Goal: Check status

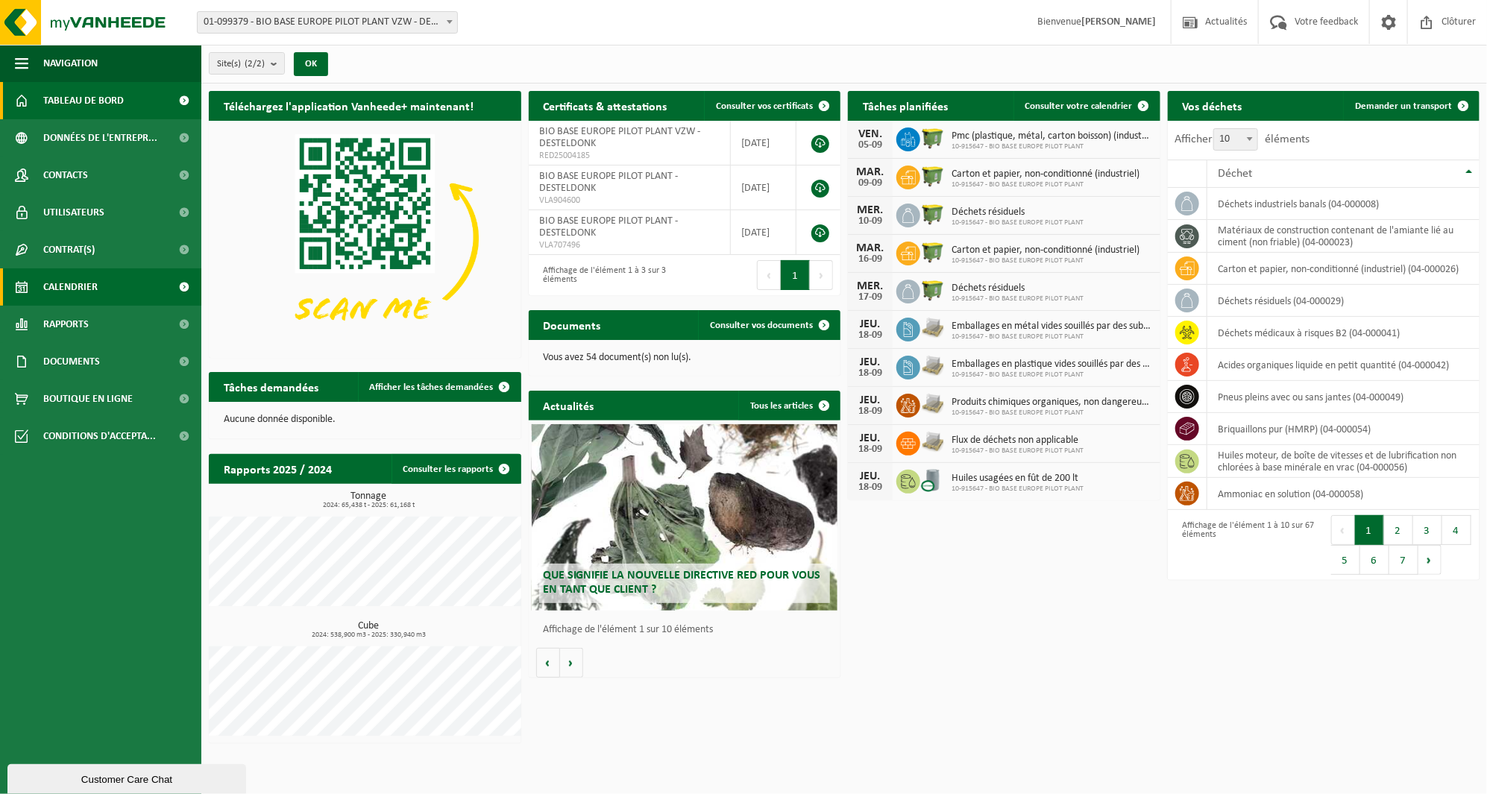
click at [140, 295] on link "Calendrier" at bounding box center [100, 286] width 201 height 37
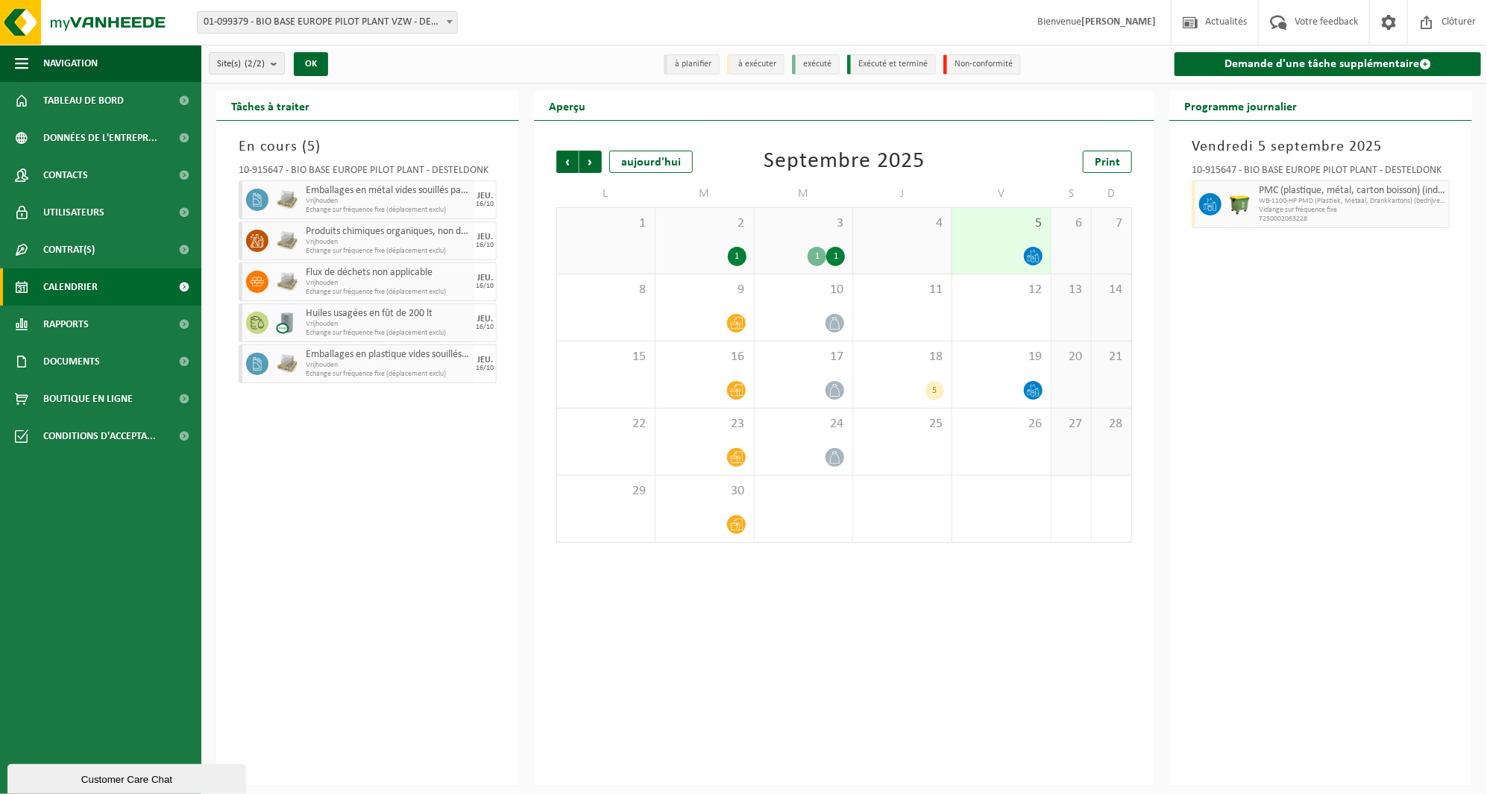
click at [810, 236] on div "3 1 1" at bounding box center [804, 241] width 98 height 66
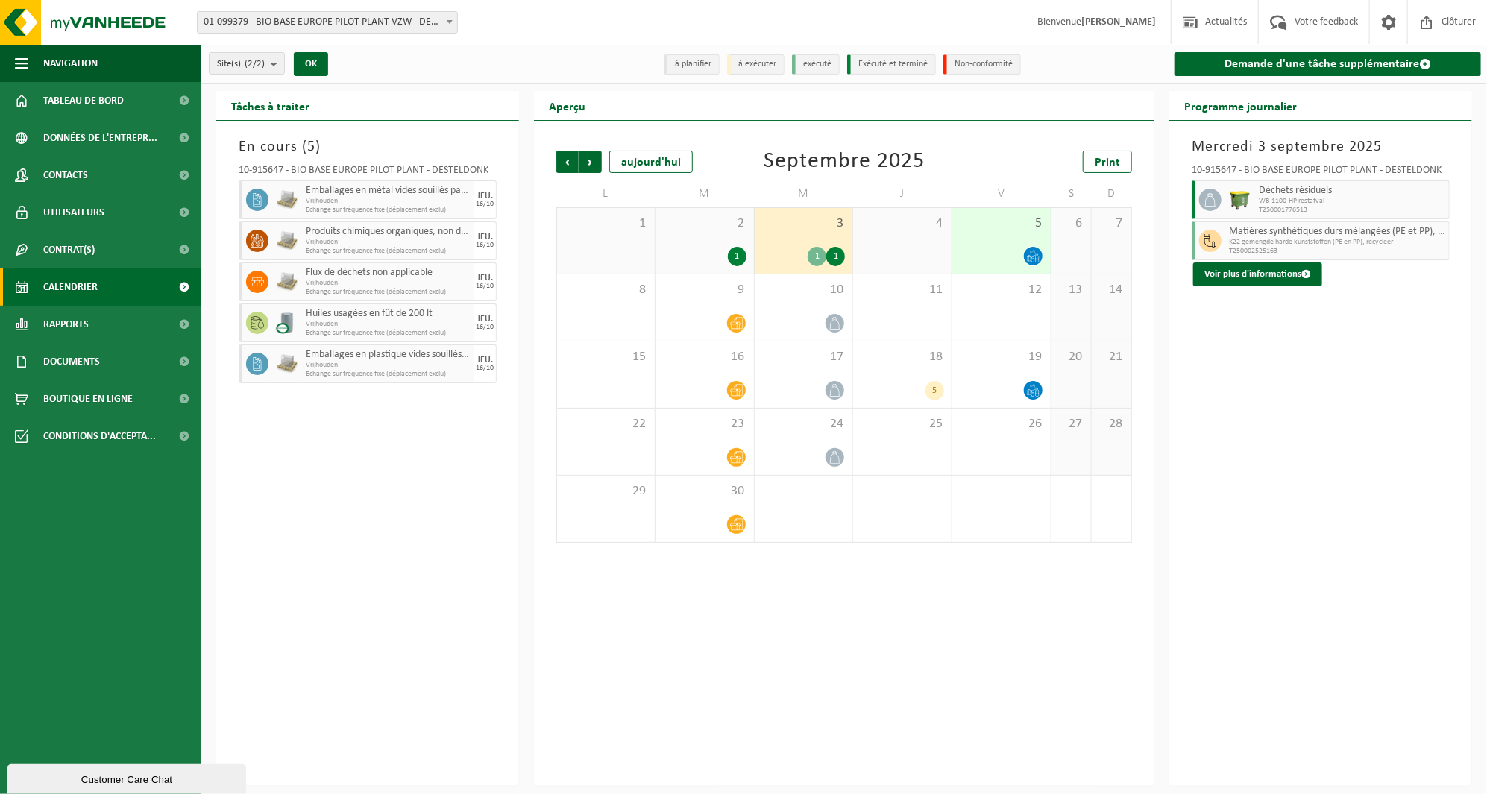
click at [697, 235] on div "2 1" at bounding box center [705, 241] width 98 height 66
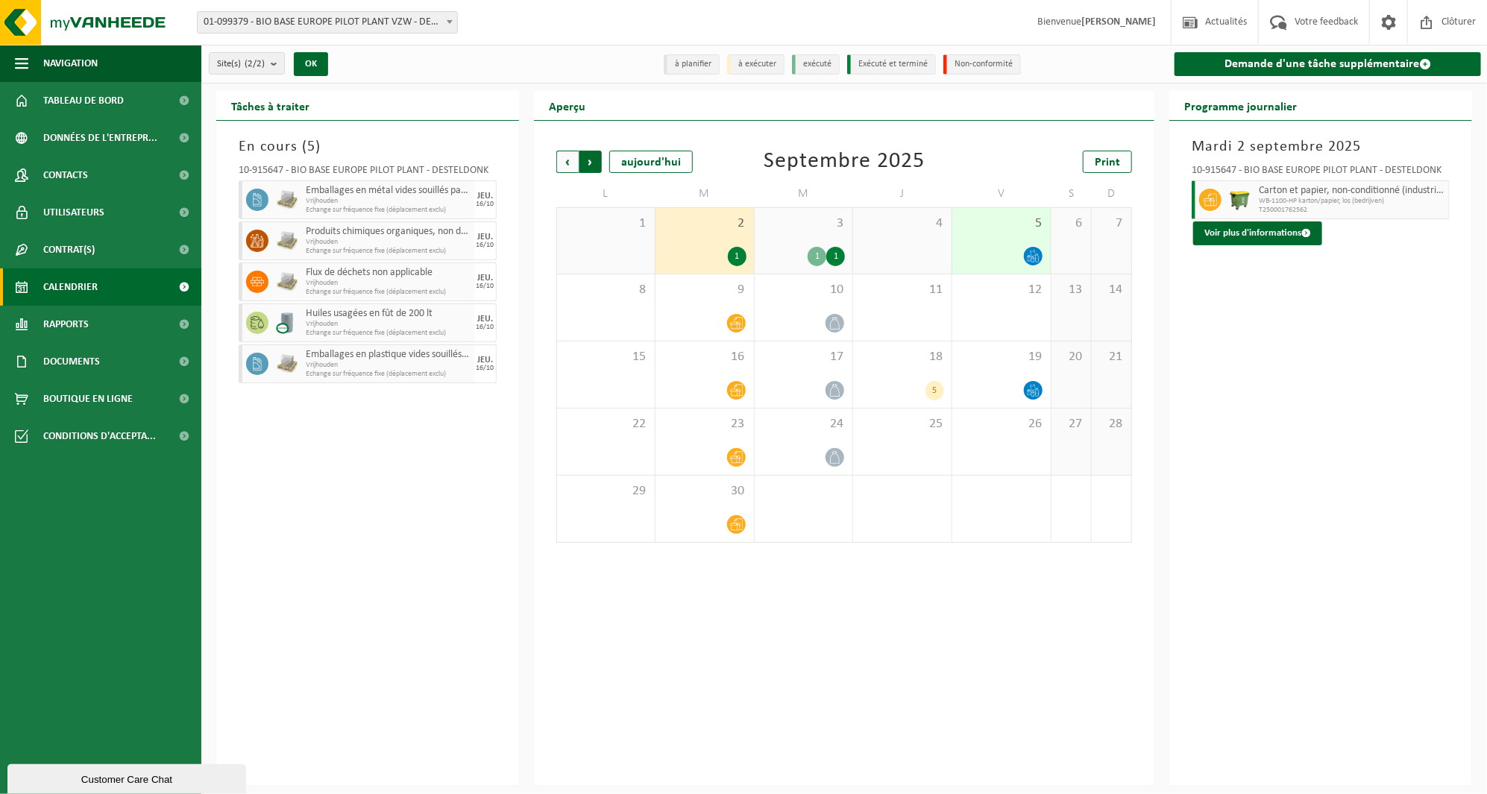
click at [563, 160] on span "Précédent" at bounding box center [567, 162] width 22 height 22
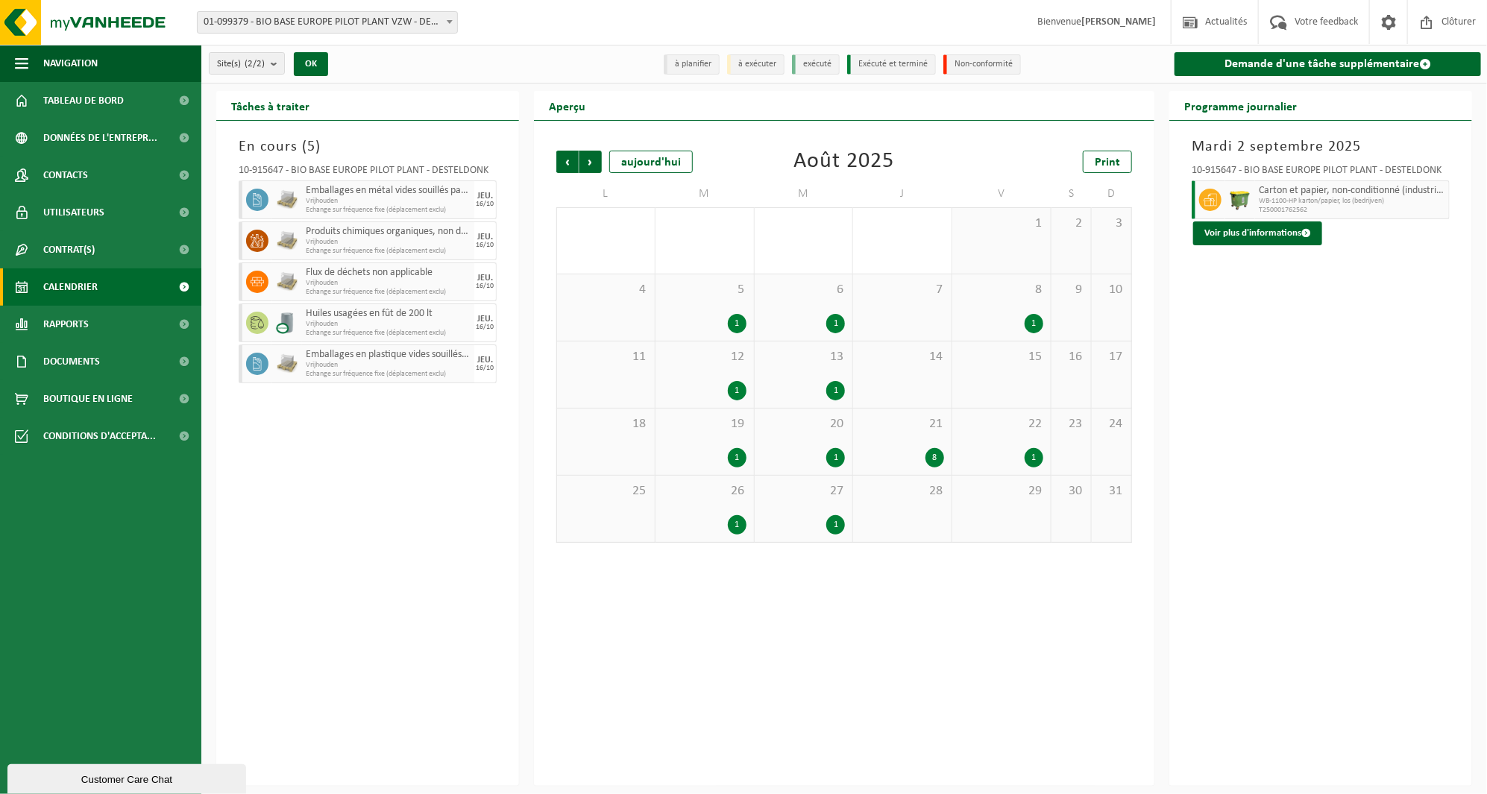
click at [955, 439] on div "22 1" at bounding box center [1001, 442] width 98 height 66
click at [892, 441] on div "21 8" at bounding box center [902, 442] width 98 height 66
